Goal: Transaction & Acquisition: Subscribe to service/newsletter

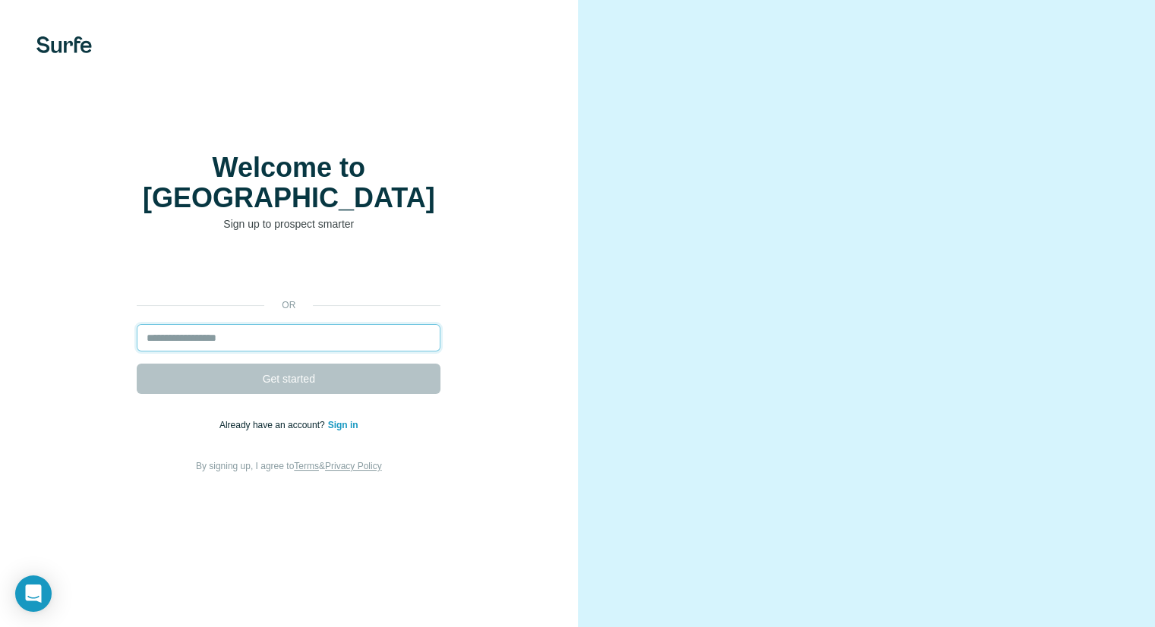
click at [346, 324] on input "email" at bounding box center [289, 337] width 304 height 27
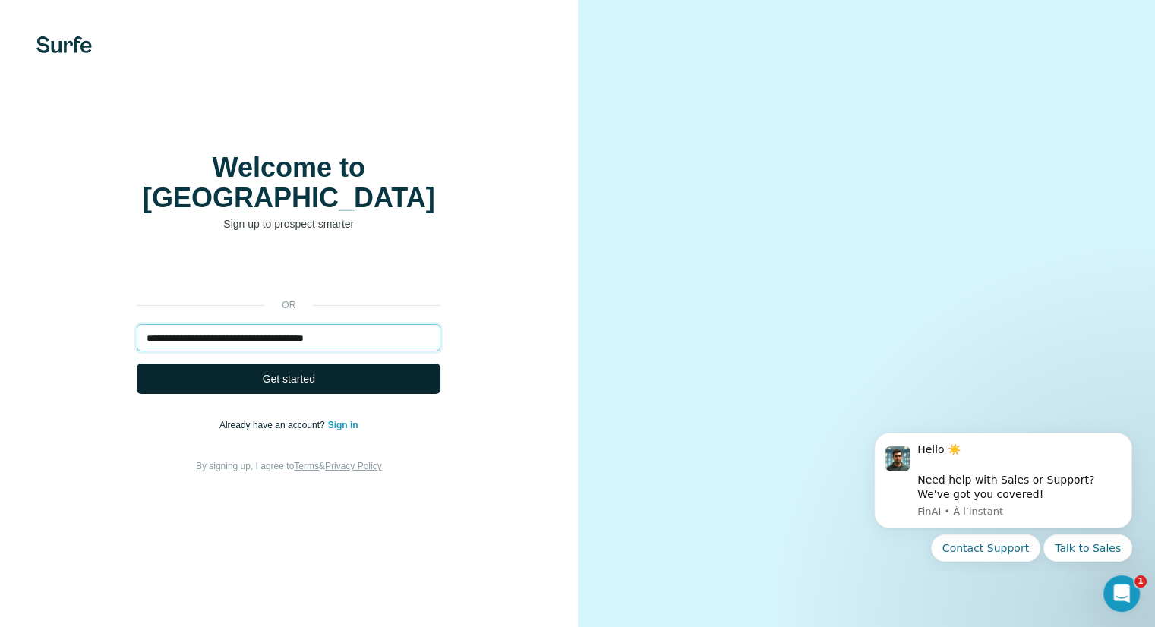
type input "**********"
click at [376, 364] on button "Get started" at bounding box center [289, 379] width 304 height 30
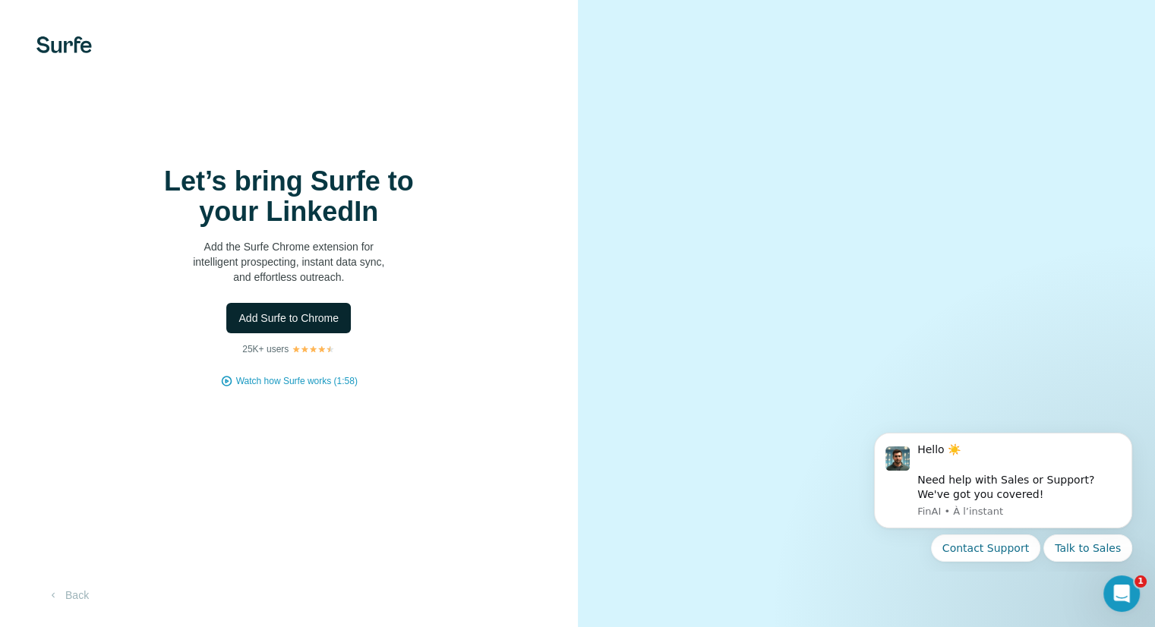
click at [317, 320] on span "Add Surfe to Chrome" at bounding box center [288, 318] width 100 height 15
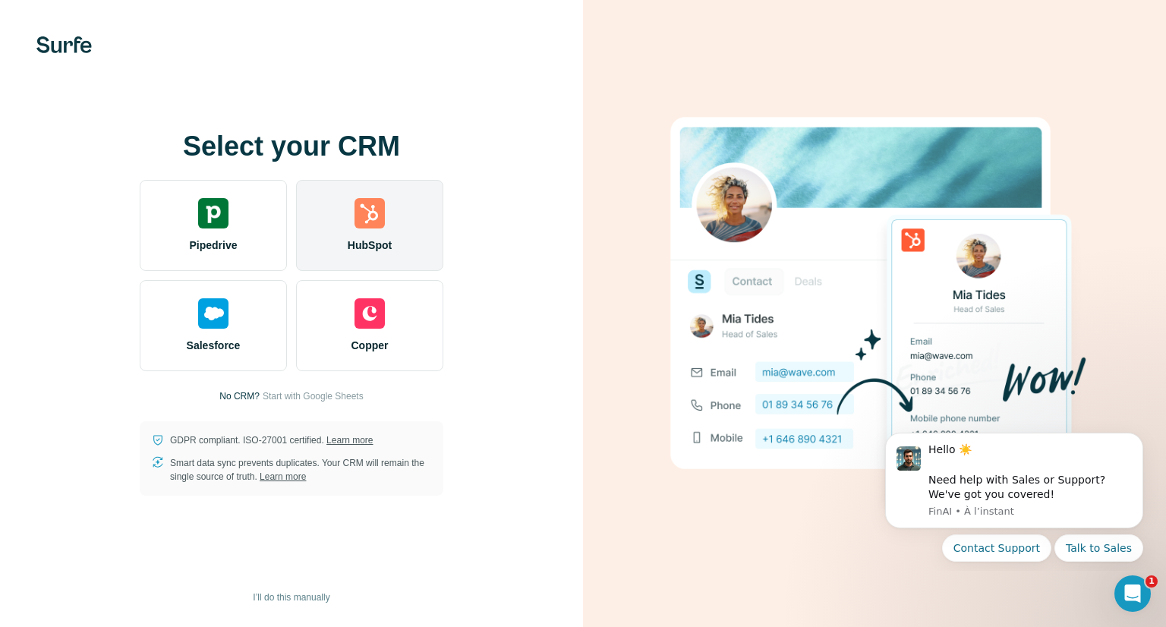
click at [387, 250] on span "HubSpot" at bounding box center [370, 245] width 44 height 15
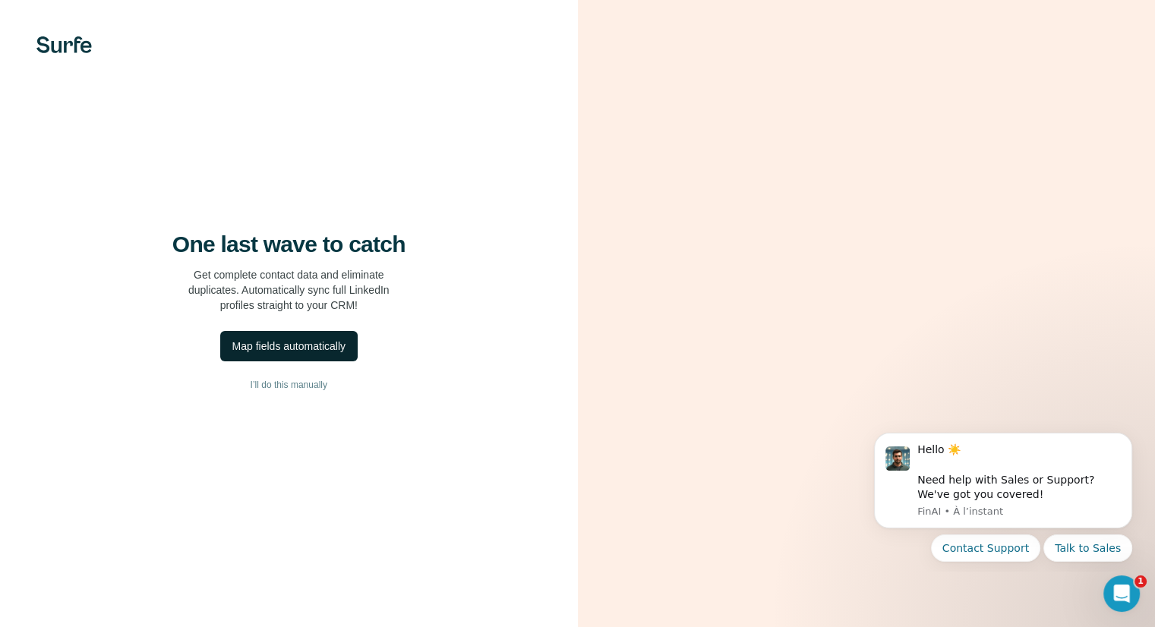
click at [337, 349] on div "Map fields automatically" at bounding box center [288, 346] width 113 height 15
